Goal: Task Accomplishment & Management: Manage account settings

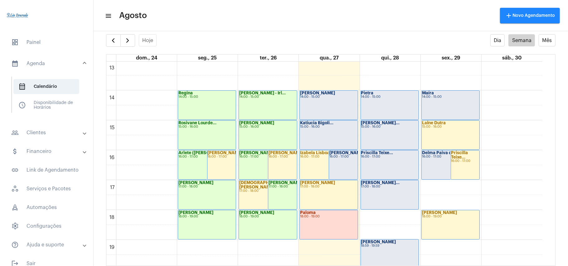
scroll to position [430, 0]
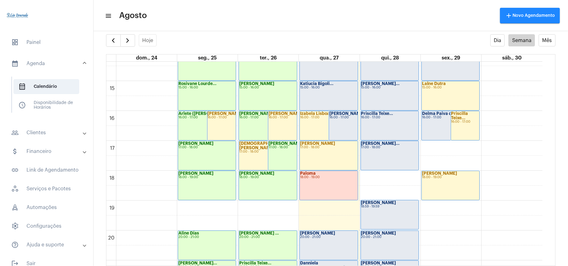
click at [271, 32] on div "settings info_outlined" at bounding box center [331, 28] width 474 height 12
click at [129, 40] on span "button" at bounding box center [127, 40] width 7 height 7
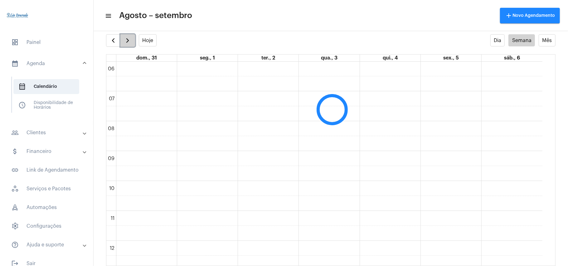
click at [129, 40] on span "button" at bounding box center [127, 40] width 7 height 7
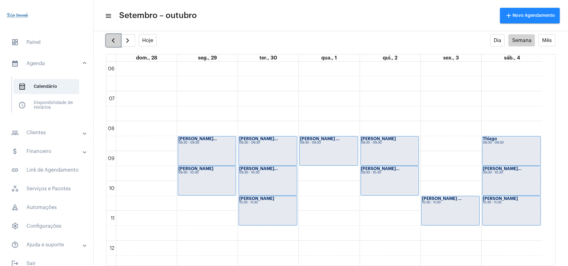
click at [115, 44] on span "button" at bounding box center [112, 40] width 7 height 7
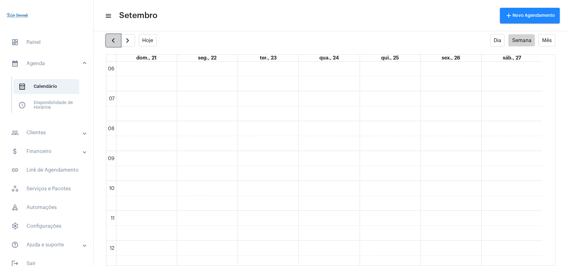
scroll to position [180, 0]
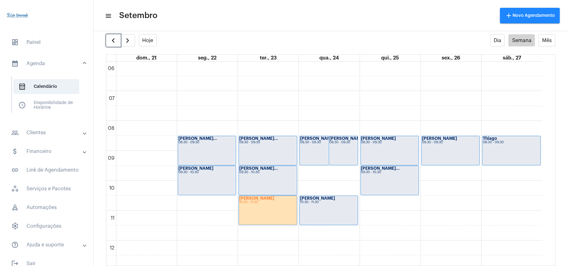
click at [346, 153] on div "[PERSON_NAME] 08:30 - 09:30" at bounding box center [343, 150] width 29 height 29
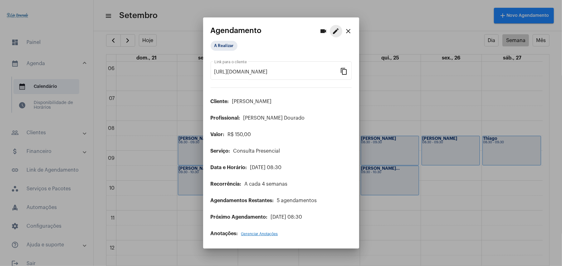
click at [334, 32] on mat-icon "edit" at bounding box center [335, 30] width 7 height 7
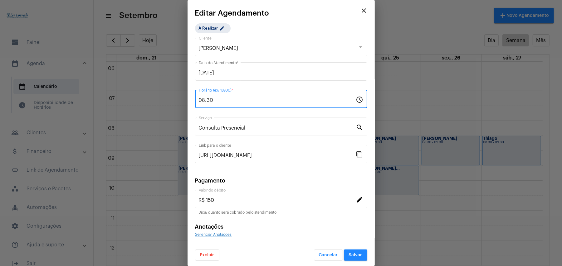
click at [203, 100] on input "08:30" at bounding box center [277, 101] width 157 height 6
type input "09:30"
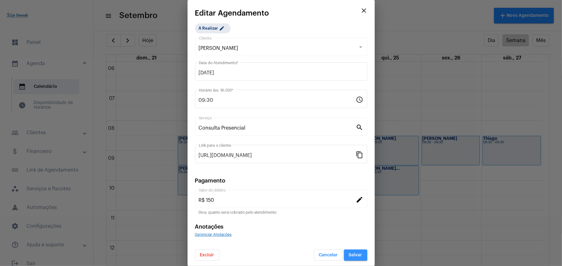
click at [349, 254] on span "Salvar" at bounding box center [355, 255] width 13 height 4
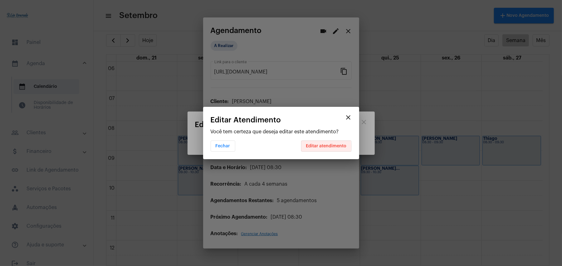
click at [318, 147] on span "Editar atendimento" at bounding box center [326, 146] width 41 height 4
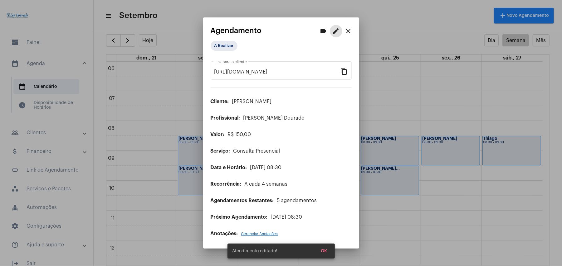
click at [347, 32] on mat-icon "close" at bounding box center [348, 30] width 7 height 7
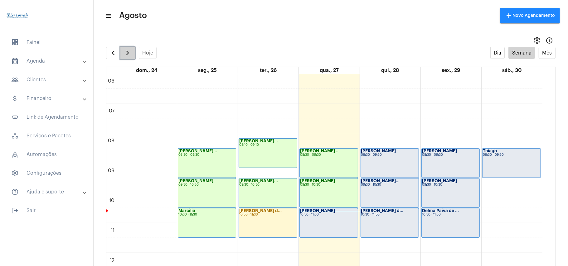
click at [130, 52] on span "button" at bounding box center [127, 52] width 7 height 7
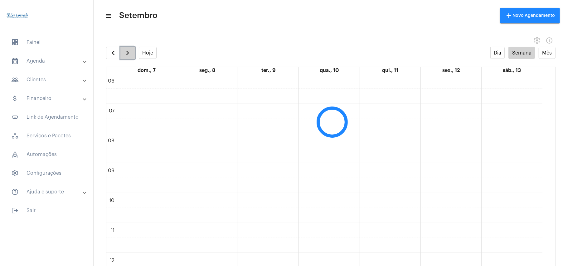
click at [130, 52] on span "button" at bounding box center [127, 52] width 7 height 7
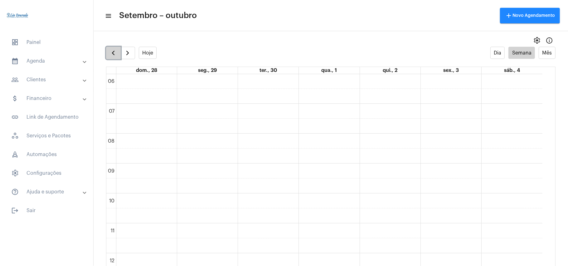
click at [107, 54] on button "button" at bounding box center [113, 53] width 15 height 12
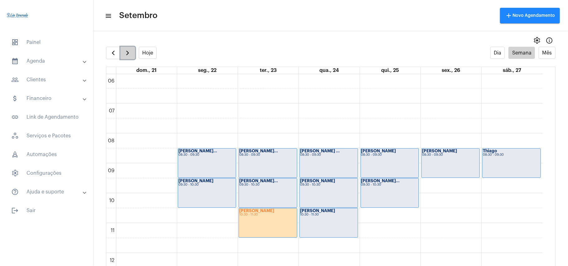
click at [122, 53] on button "button" at bounding box center [127, 53] width 15 height 12
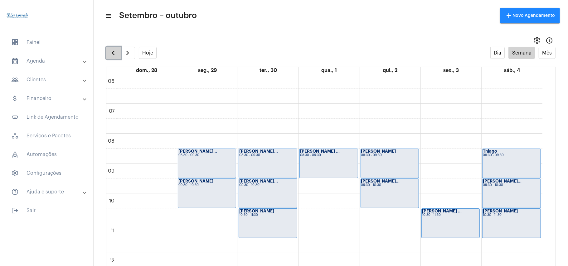
click at [112, 54] on span "button" at bounding box center [112, 52] width 7 height 7
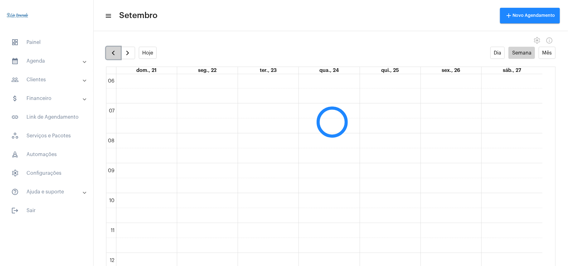
click at [112, 54] on span "button" at bounding box center [112, 52] width 7 height 7
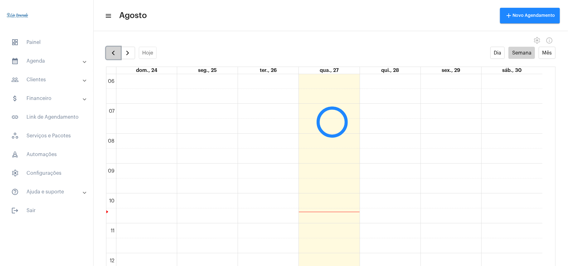
scroll to position [180, 0]
